Goal: Transaction & Acquisition: Book appointment/travel/reservation

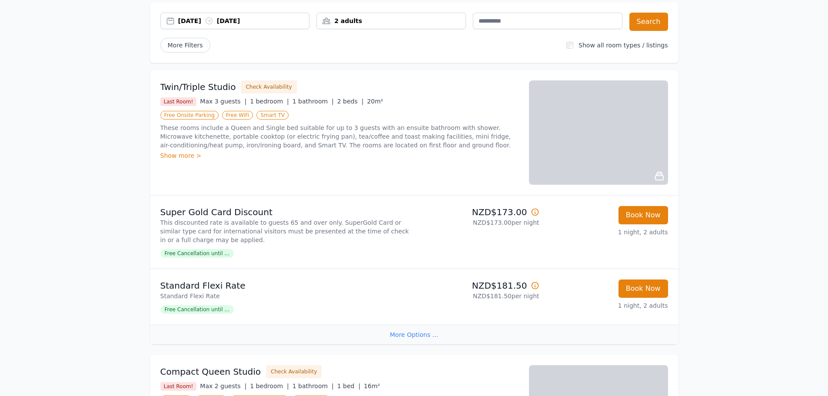
scroll to position [43, 0]
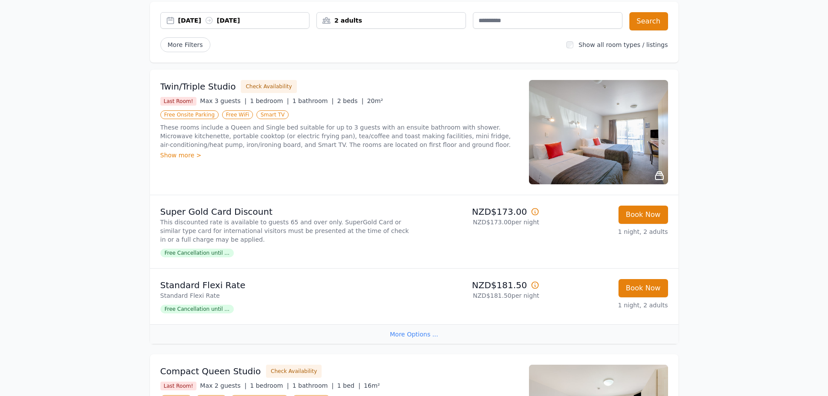
click at [374, 23] on div "2 adults" at bounding box center [391, 20] width 149 height 9
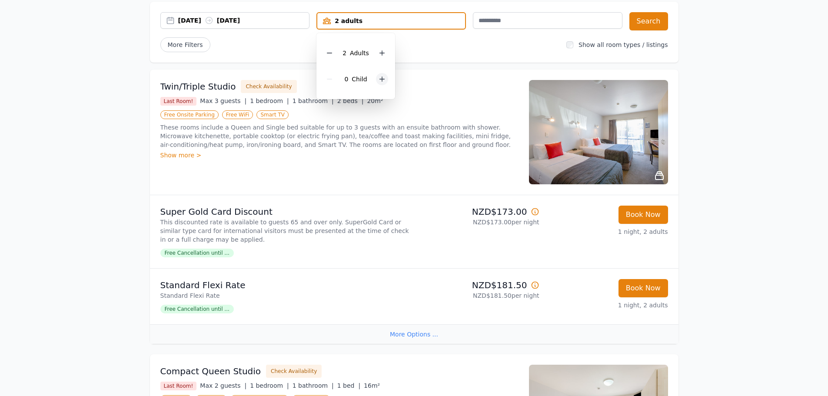
click at [380, 77] on icon at bounding box center [382, 79] width 7 height 7
click at [649, 22] on button "Search" at bounding box center [649, 21] width 39 height 18
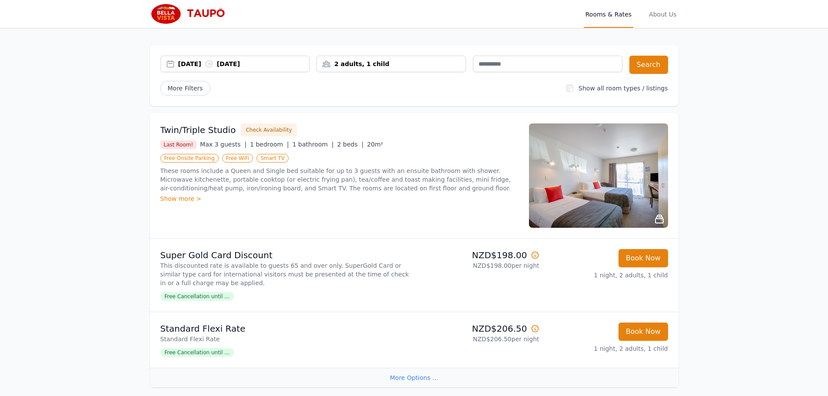
click at [182, 198] on div "Show more >" at bounding box center [339, 198] width 358 height 9
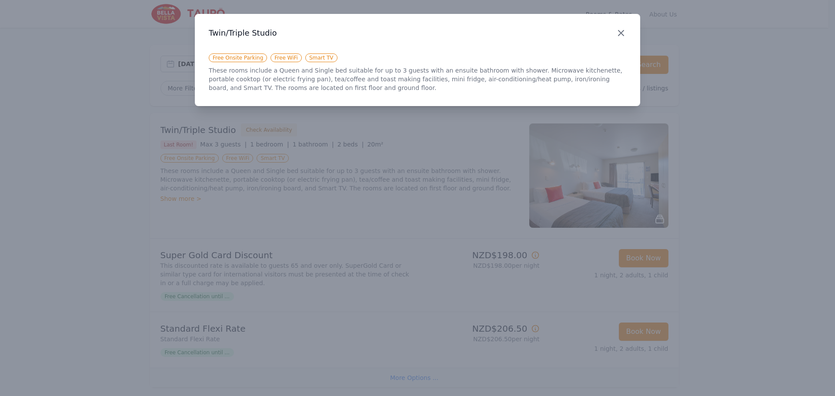
click at [616, 31] on icon "button" at bounding box center [621, 33] width 10 height 10
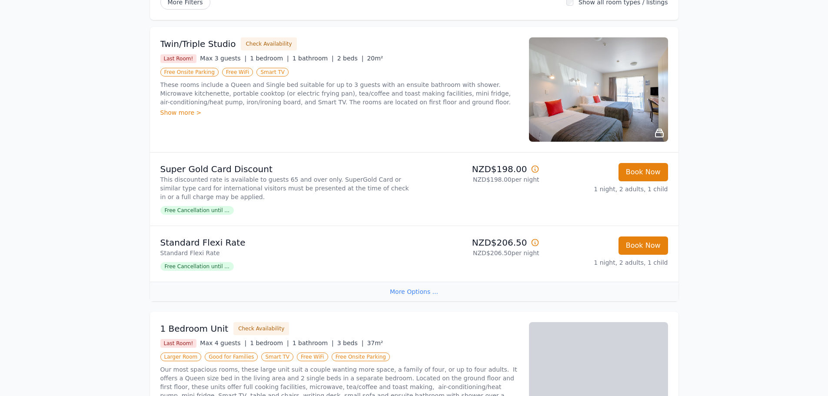
scroll to position [87, 0]
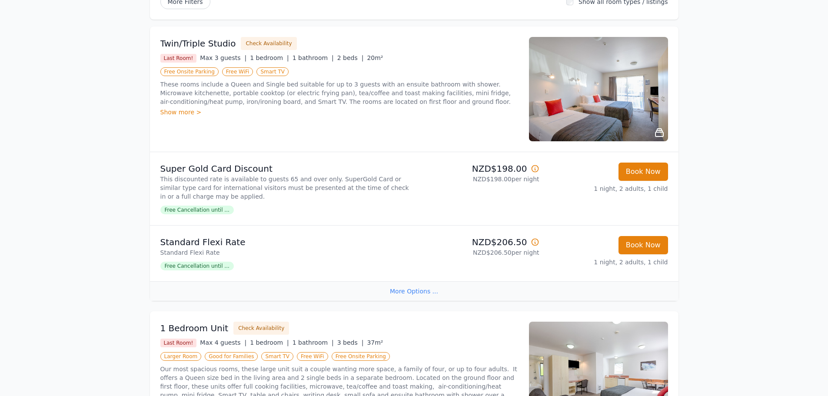
click at [426, 287] on div "More Options ..." at bounding box center [414, 291] width 529 height 20
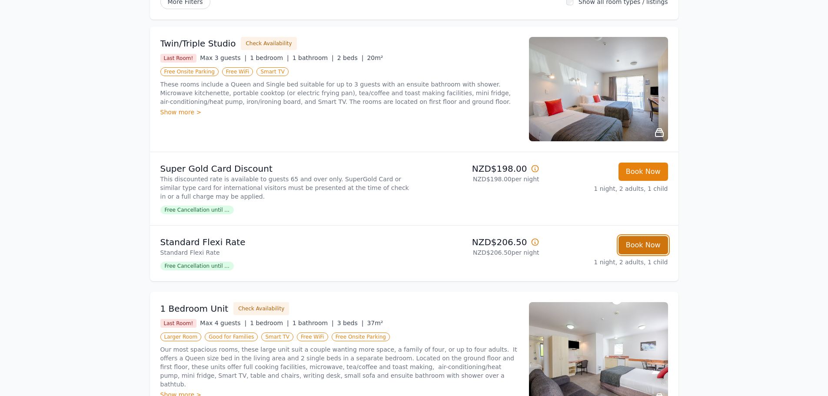
click at [641, 244] on button "Book Now" at bounding box center [644, 245] width 50 height 18
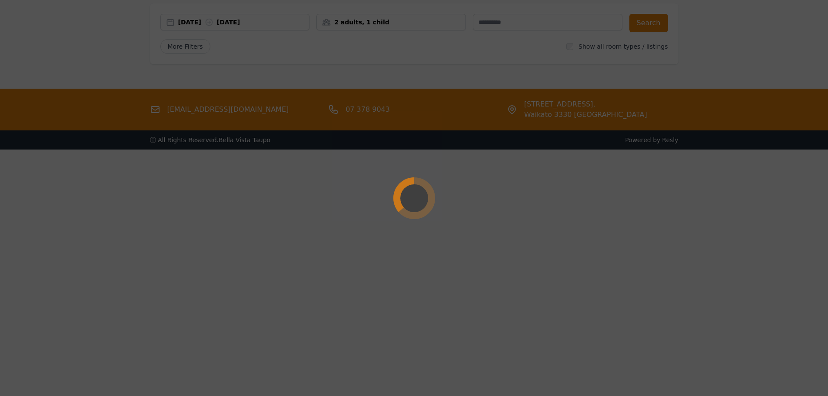
scroll to position [42, 0]
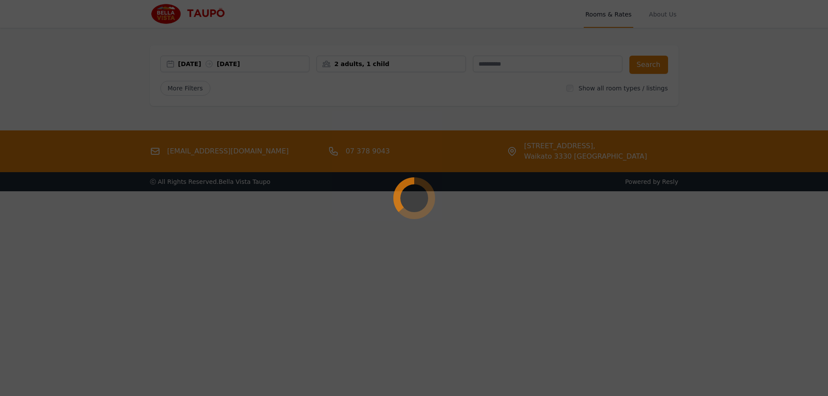
select select "**"
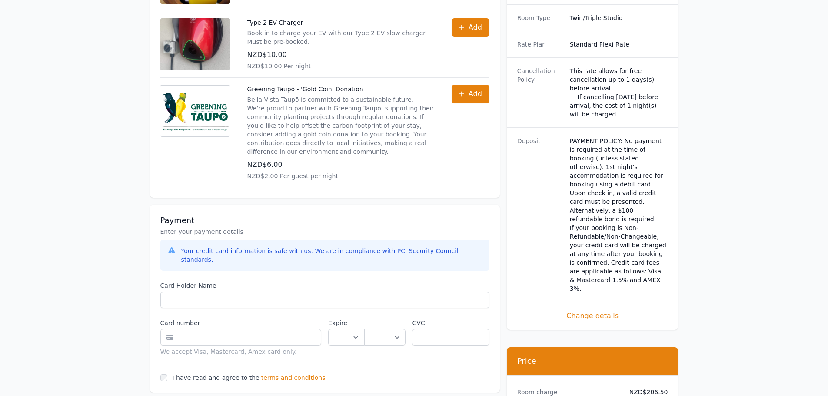
scroll to position [434, 0]
click at [605, 310] on span "Change details" at bounding box center [592, 315] width 151 height 10
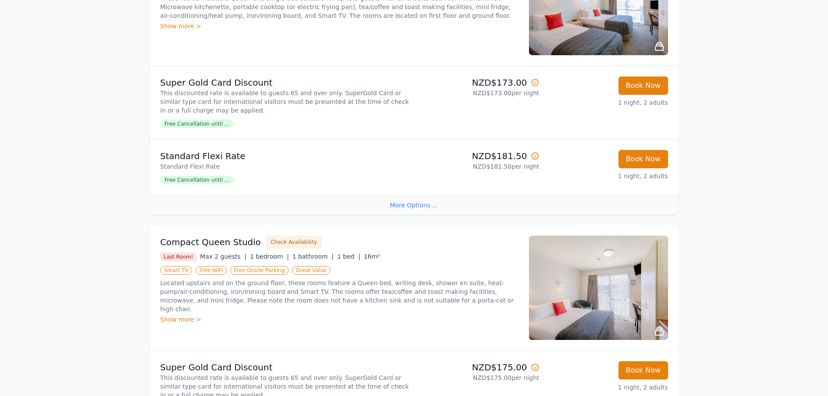
click at [420, 203] on div "More Options ..." at bounding box center [414, 205] width 529 height 20
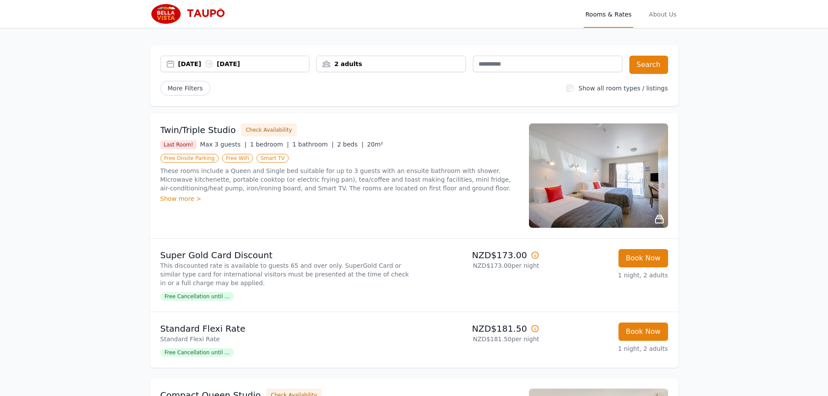
click at [437, 62] on div "2 adults" at bounding box center [391, 64] width 149 height 9
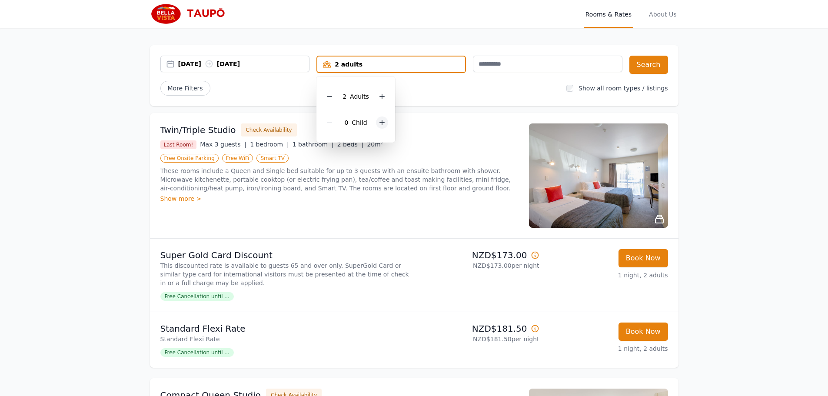
click at [384, 123] on icon at bounding box center [382, 122] width 7 height 7
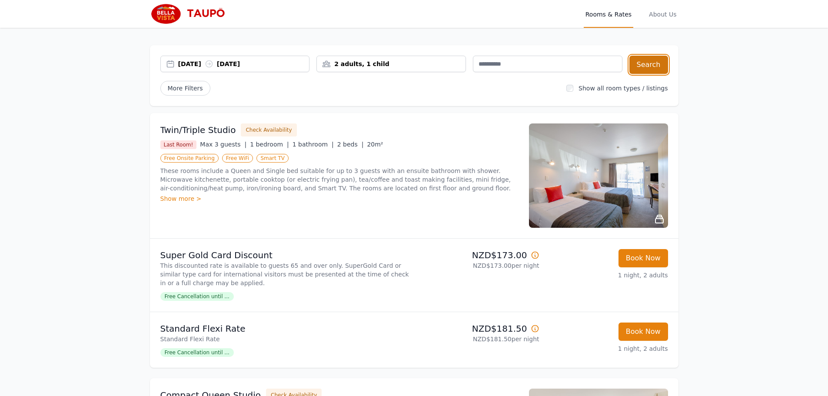
click at [651, 68] on button "Search" at bounding box center [649, 65] width 39 height 18
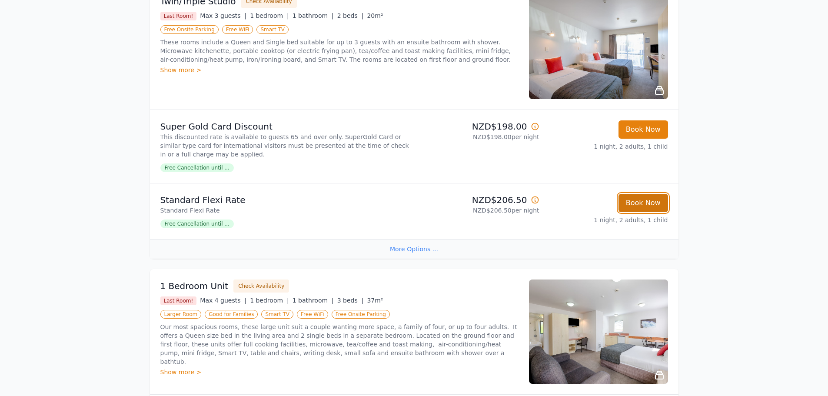
scroll to position [42, 0]
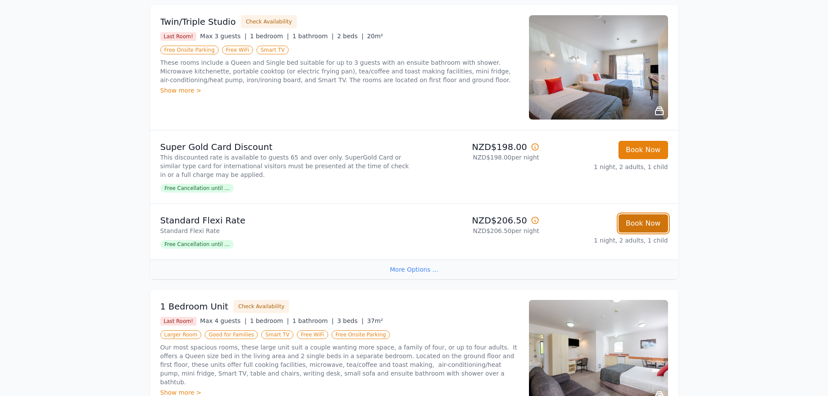
click at [621, 214] on button "Book Now" at bounding box center [644, 223] width 50 height 18
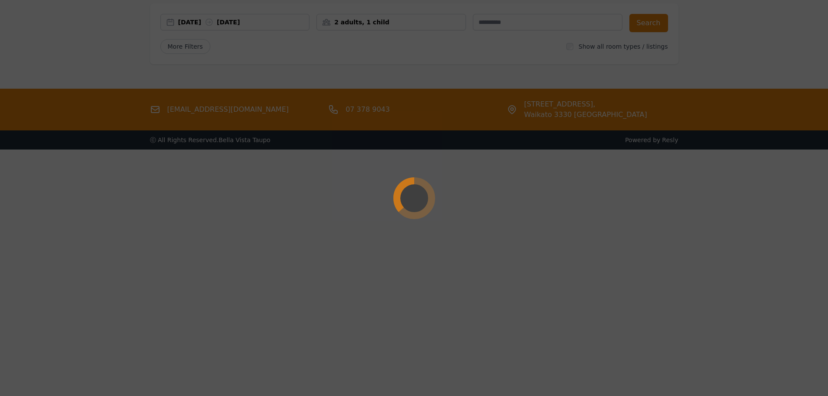
select select "**"
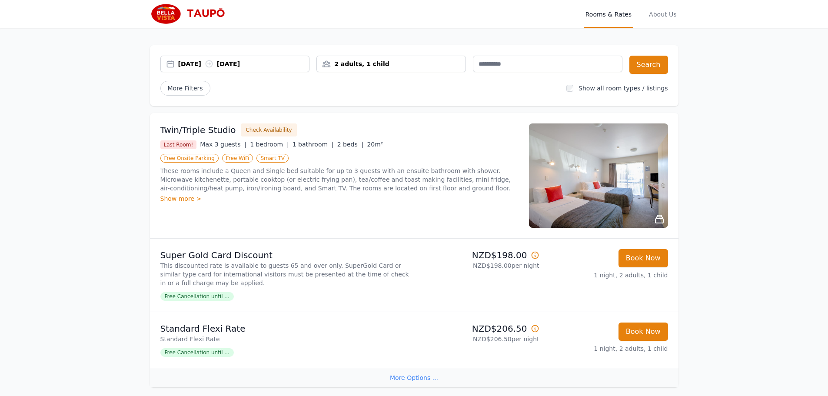
click at [358, 65] on div "2 adults, 1 child" at bounding box center [391, 64] width 149 height 9
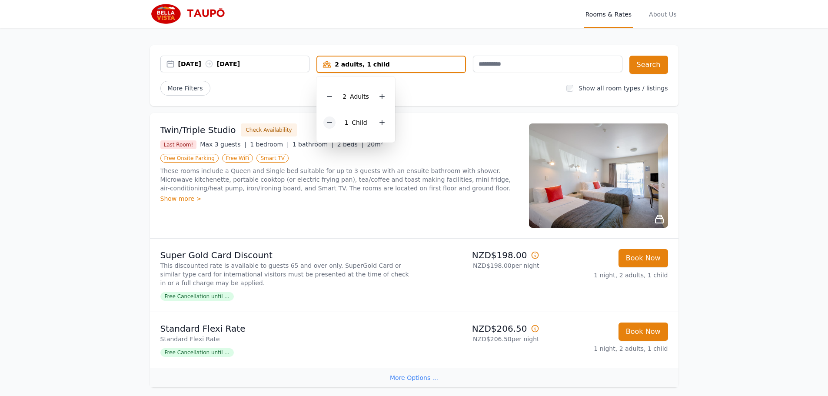
click at [331, 122] on icon at bounding box center [329, 122] width 7 height 7
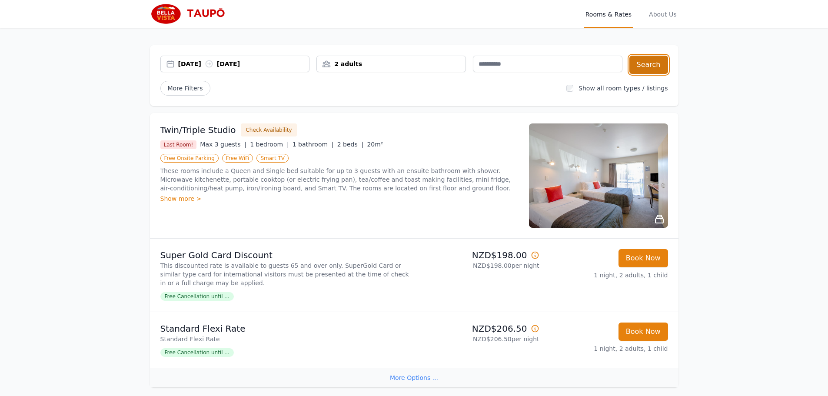
click at [652, 67] on button "Search" at bounding box center [649, 65] width 39 height 18
click at [424, 66] on div "2 adults" at bounding box center [391, 64] width 149 height 9
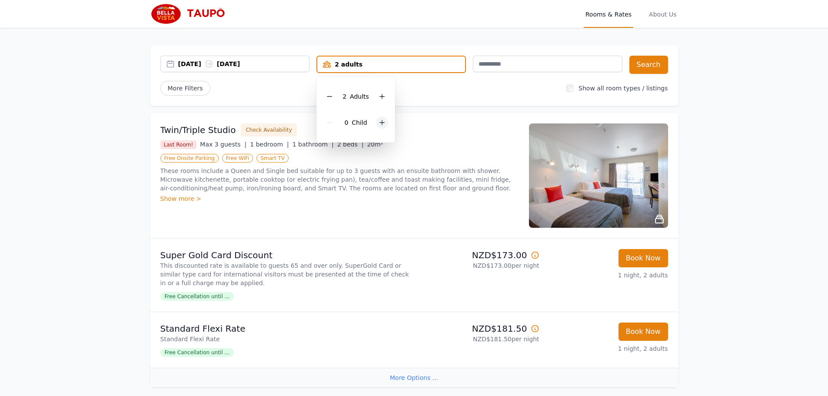
click at [384, 122] on icon at bounding box center [382, 122] width 7 height 7
click at [647, 71] on button "Search" at bounding box center [649, 65] width 39 height 18
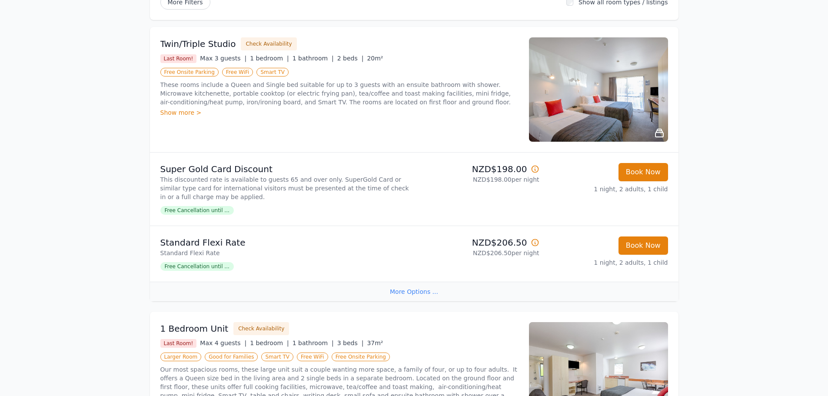
scroll to position [87, 0]
click at [207, 267] on span "Free Cancellation until ..." at bounding box center [196, 266] width 73 height 9
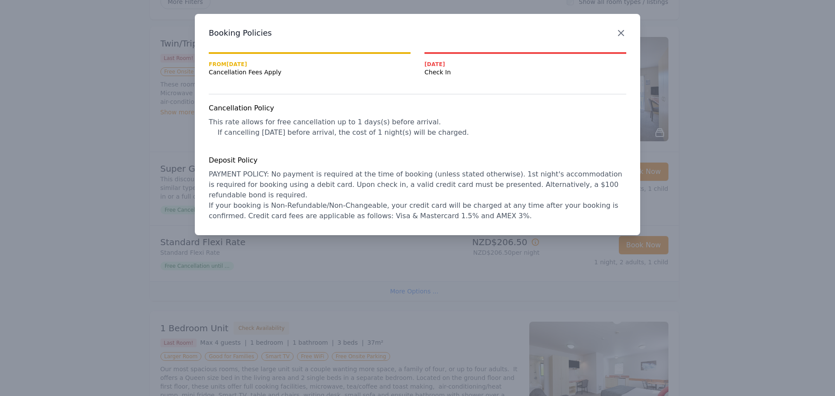
click at [617, 33] on icon "button" at bounding box center [621, 33] width 10 height 10
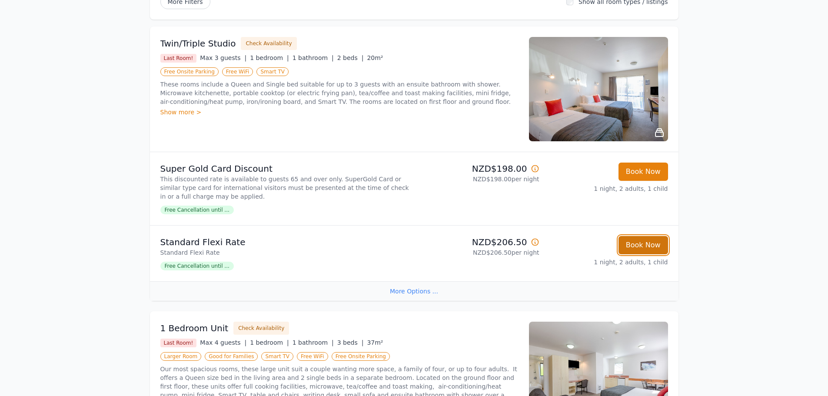
click at [641, 249] on button "Book Now" at bounding box center [644, 245] width 50 height 18
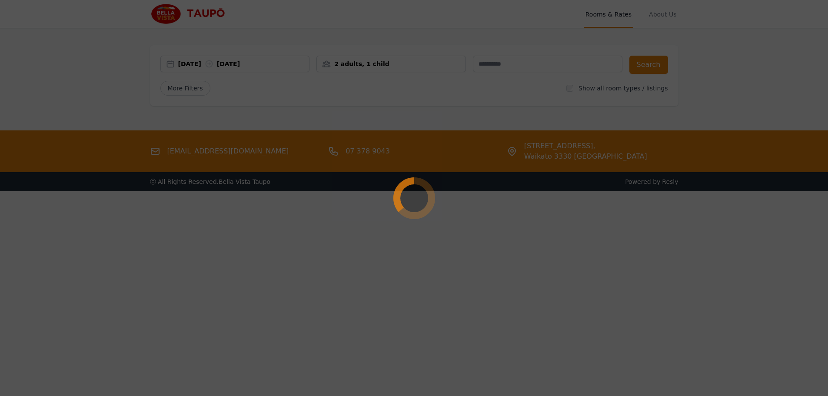
select select "**"
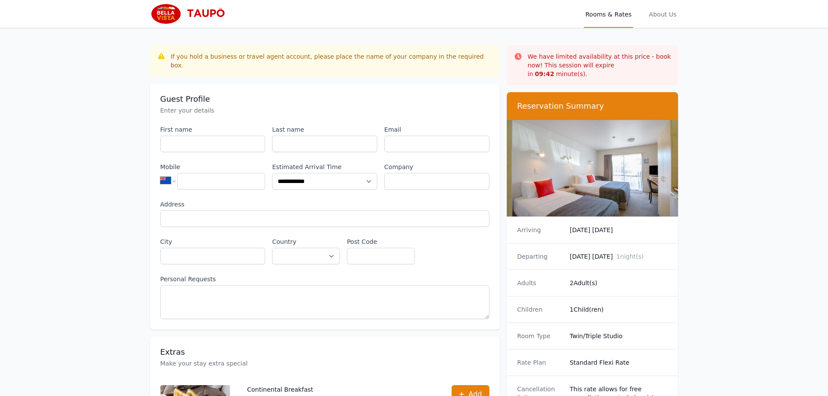
scroll to position [42, 0]
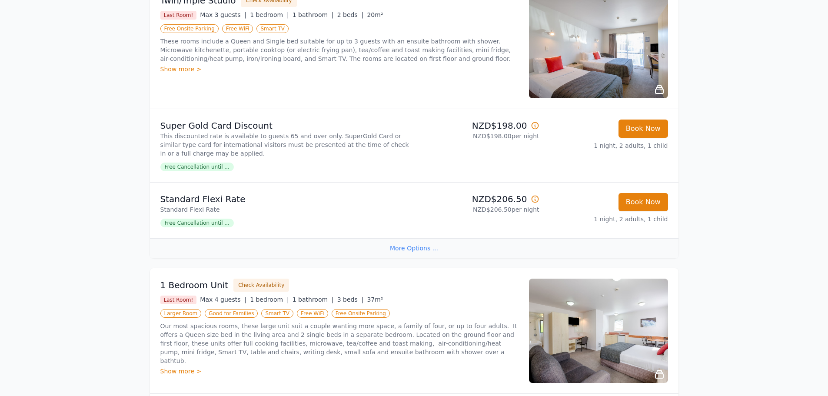
click at [206, 227] on span "Free Cancellation until ..." at bounding box center [196, 223] width 73 height 9
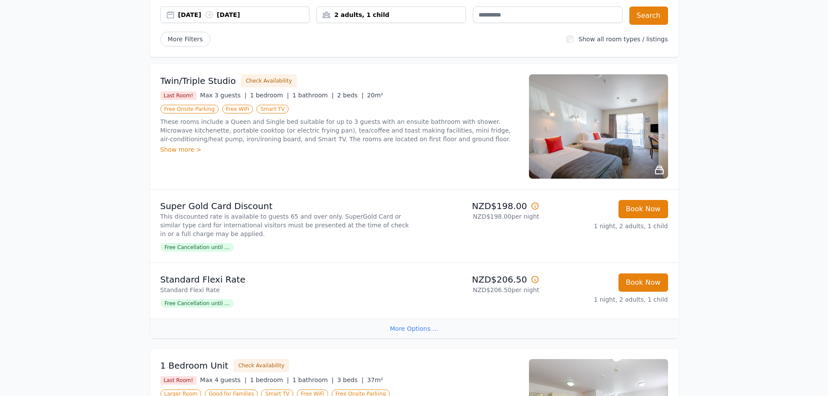
scroll to position [49, 0]
click at [211, 304] on span "Free Cancellation until ..." at bounding box center [196, 304] width 73 height 9
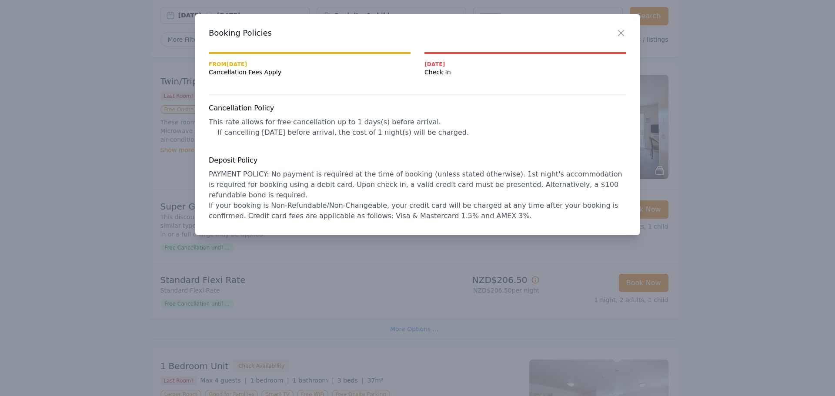
click at [615, 32] on h3 "Booking Policies" at bounding box center [417, 33] width 417 height 10
click at [624, 33] on icon "button" at bounding box center [621, 33] width 10 height 10
